Goal: Task Accomplishment & Management: Manage account settings

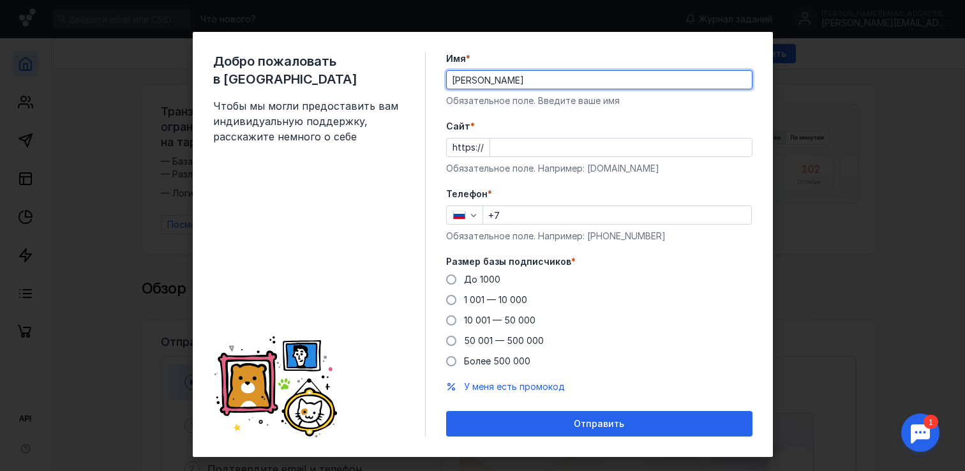
type input "[PERSON_NAME]"
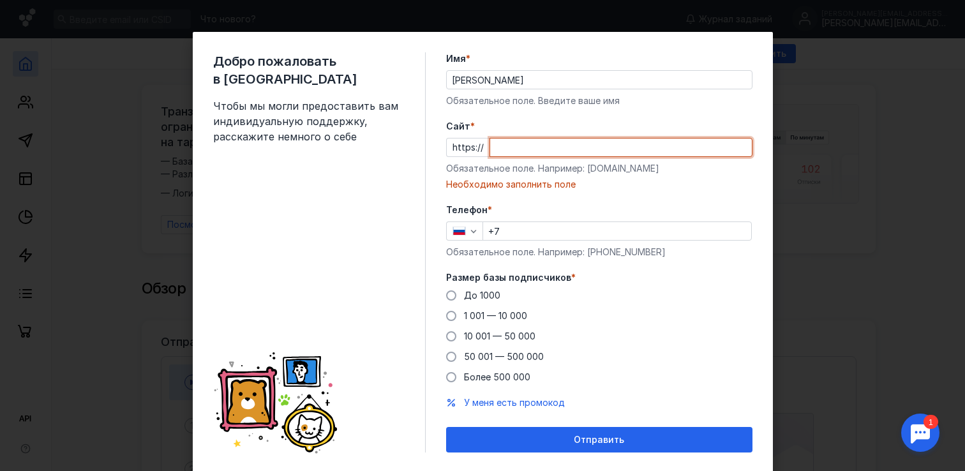
paste input "[DOMAIN_NAME][URL]"
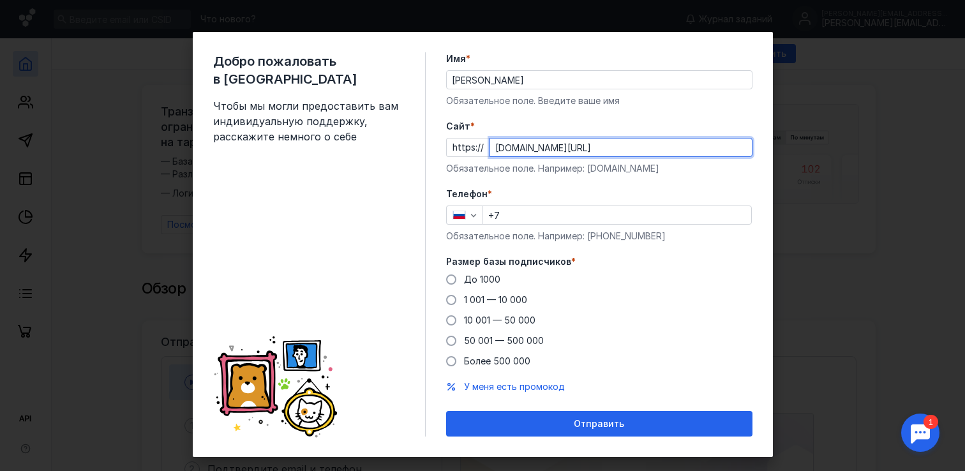
type input "[DOMAIN_NAME][URL]"
click at [593, 218] on input "+7" at bounding box center [617, 215] width 268 height 18
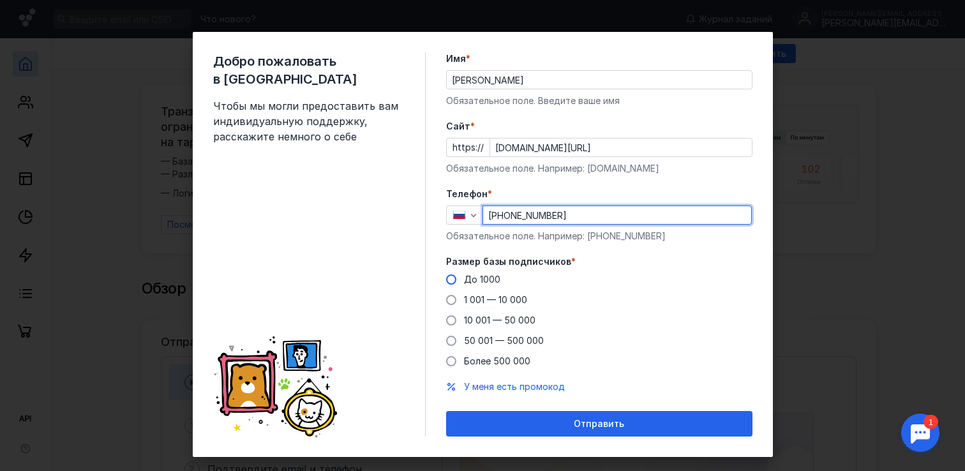
type input "[PHONE_NUMBER]"
click at [493, 278] on span "До 1000" at bounding box center [482, 279] width 36 height 11
click at [0, 0] on input "До 1000" at bounding box center [0, 0] width 0 height 0
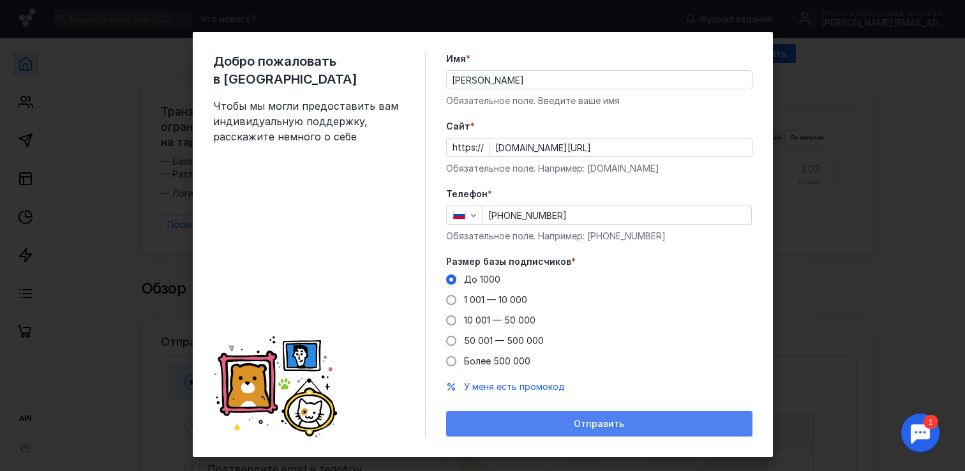
click at [573, 425] on div "Отправить" at bounding box center [600, 424] width 294 height 11
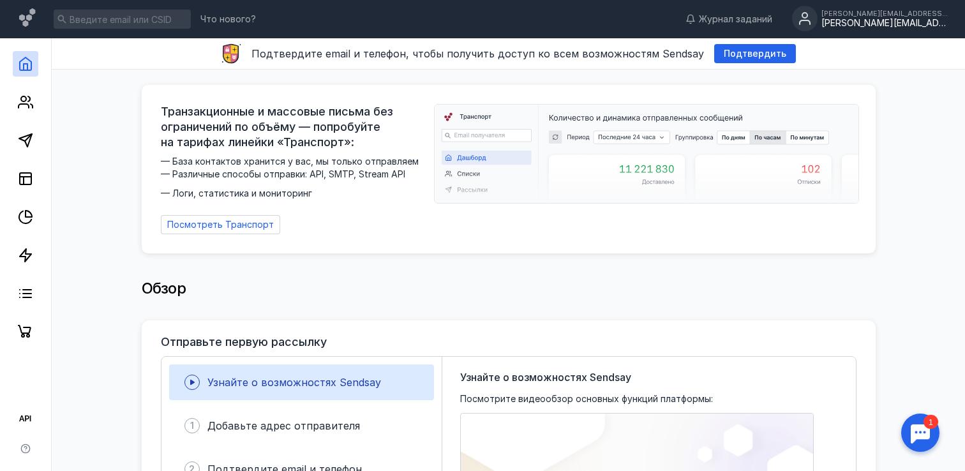
click at [907, 25] on div "[PERSON_NAME][EMAIL_ADDRESS][DOMAIN_NAME]" at bounding box center [886, 23] width 128 height 11
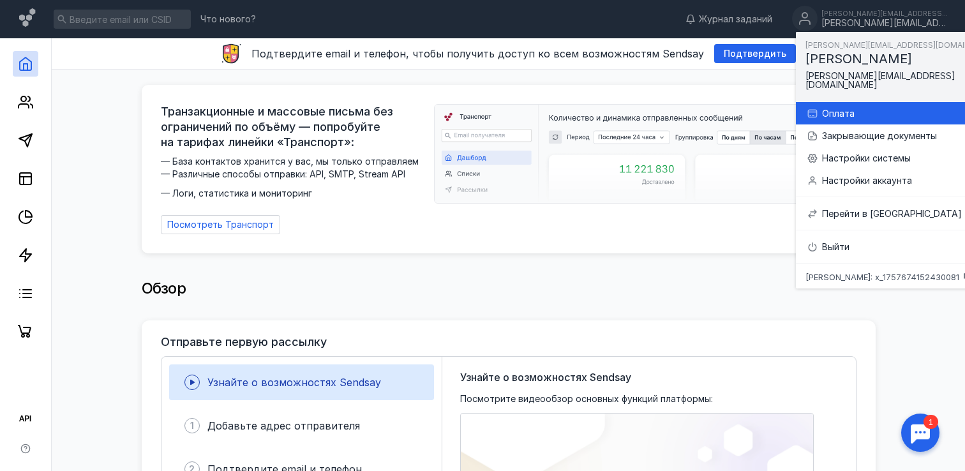
click at [882, 107] on div "Оплата" at bounding box center [915, 113] width 187 height 13
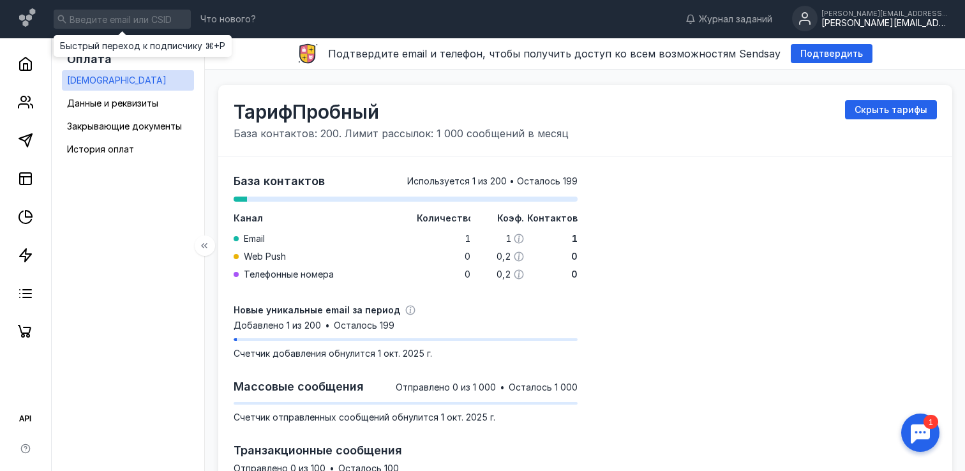
click at [147, 20] on input at bounding box center [122, 19] width 137 height 19
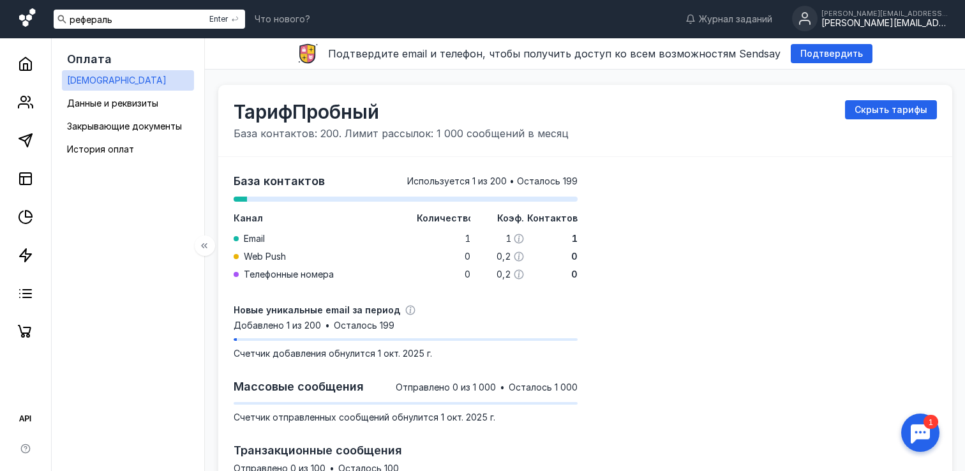
type input "рефераль"
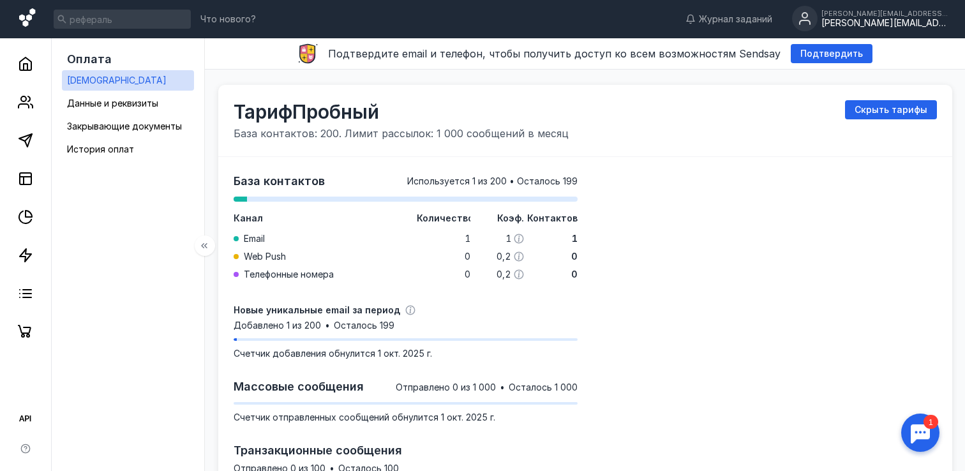
click at [25, 26] on icon at bounding box center [27, 17] width 16 height 19
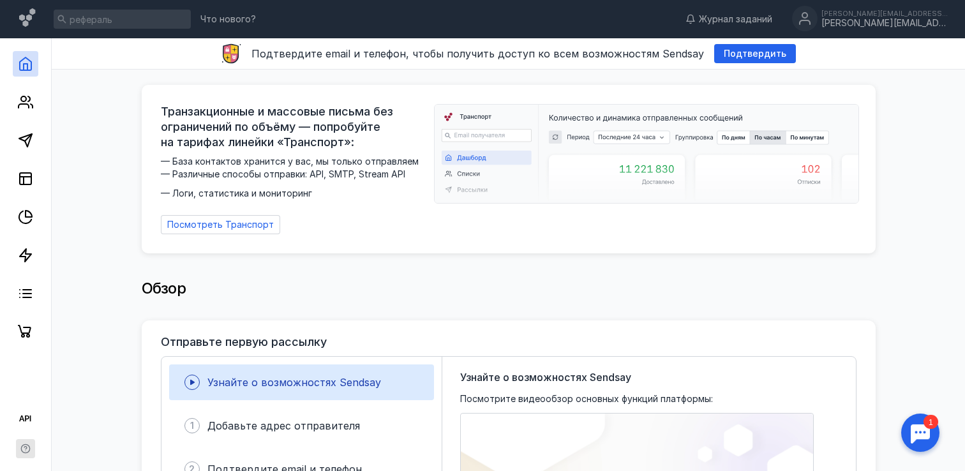
click at [23, 450] on icon "button" at bounding box center [25, 449] width 10 height 10
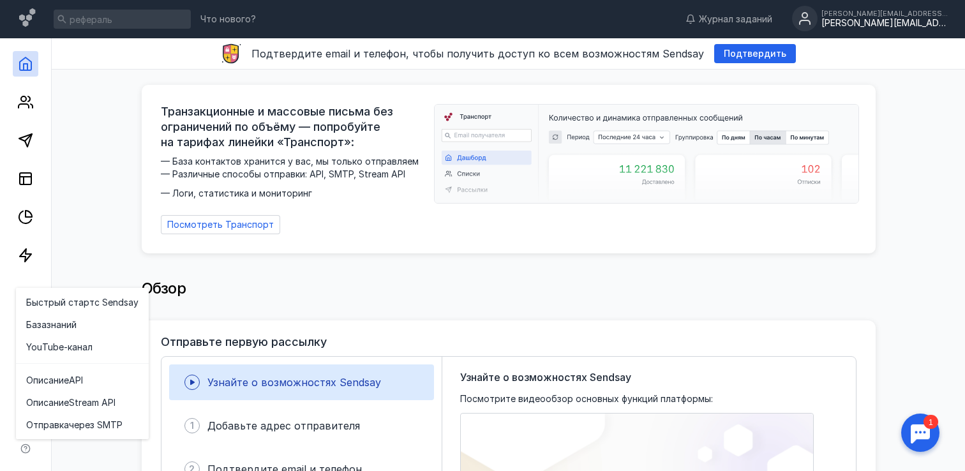
click at [902, 16] on div "[PERSON_NAME][EMAIL_ADDRESS][DOMAIN_NAME]" at bounding box center [886, 14] width 128 height 8
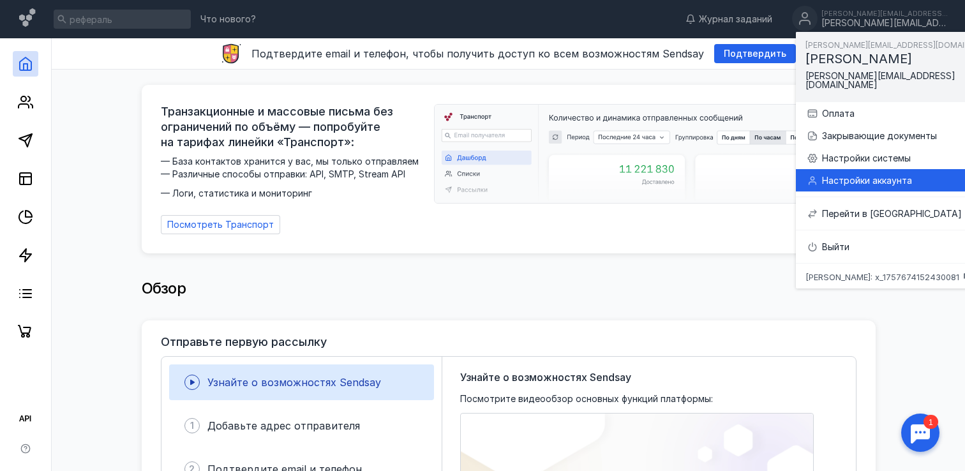
click at [914, 174] on div "Настройки аккаунта" at bounding box center [915, 180] width 187 height 13
